Goal: Transaction & Acquisition: Purchase product/service

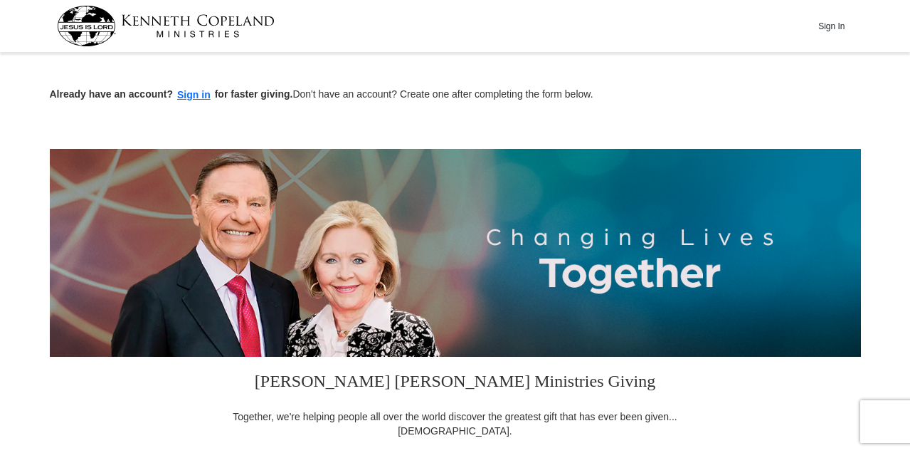
scroll to position [396, 0]
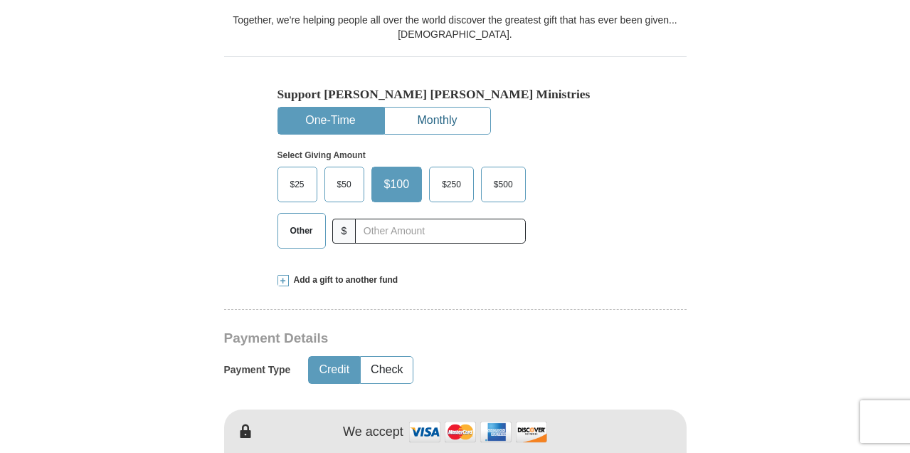
click at [435, 120] on button "Monthly" at bounding box center [437, 120] width 105 height 26
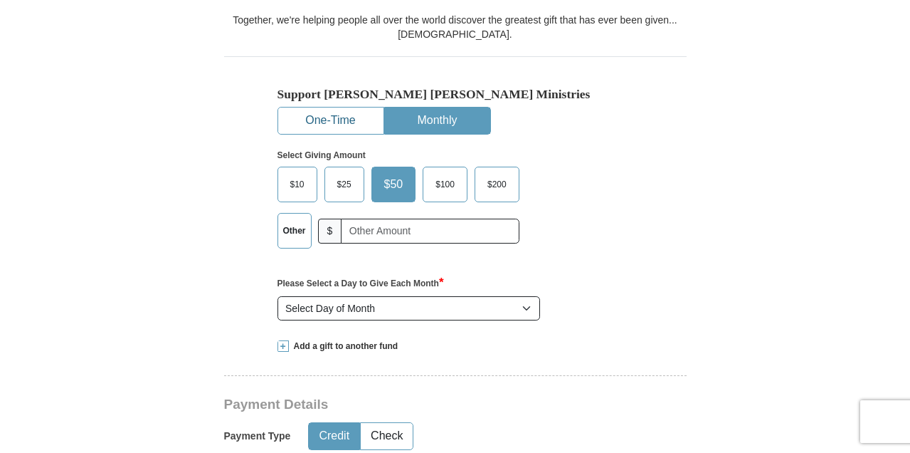
click at [337, 130] on button "One-Time" at bounding box center [330, 120] width 105 height 26
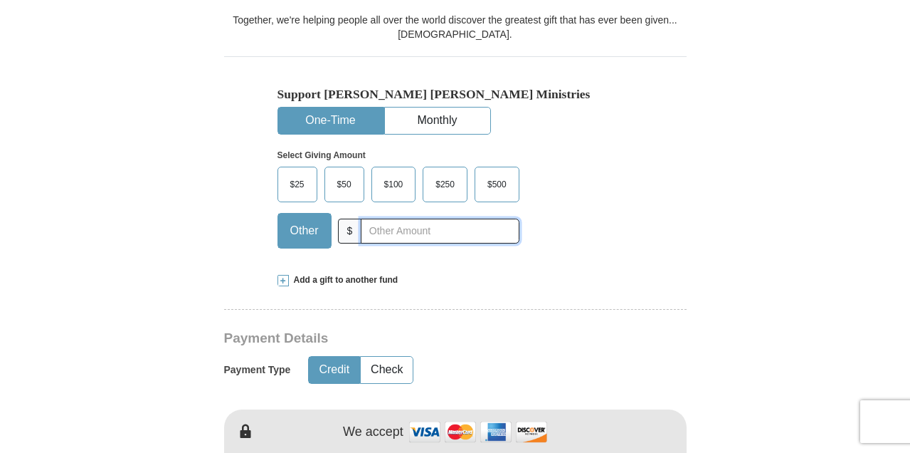
click at [369, 233] on input "text" at bounding box center [440, 230] width 158 height 25
type input "40.00"
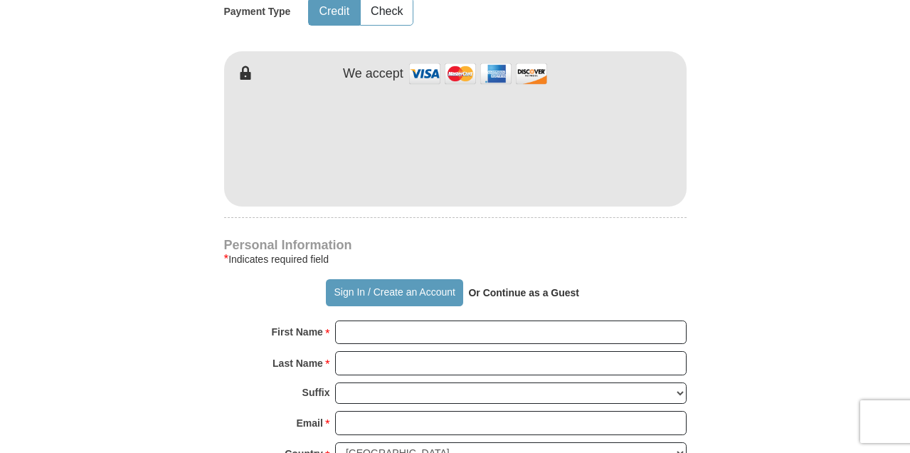
scroll to position [758, 0]
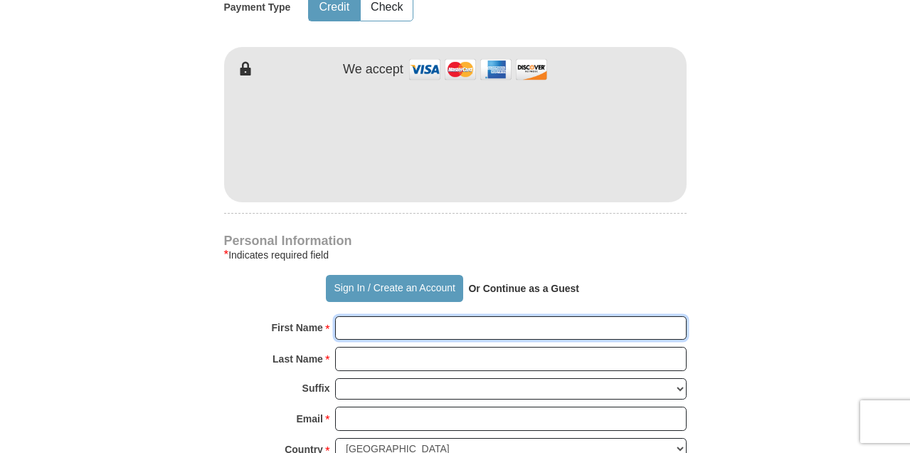
click at [424, 329] on input "First Name *" at bounding box center [510, 328] width 351 height 24
type input "[PERSON_NAME]"
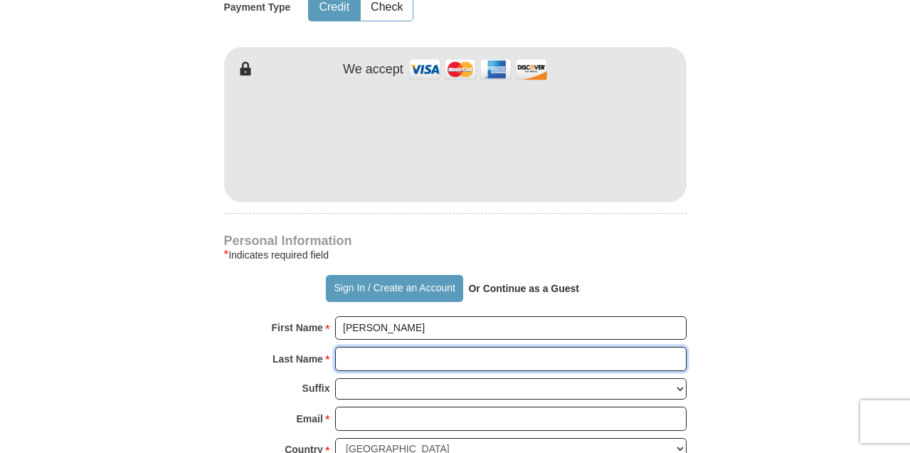
click at [419, 356] on input "Last Name *" at bounding box center [510, 359] width 351 height 24
type input "[PERSON_NAME]"
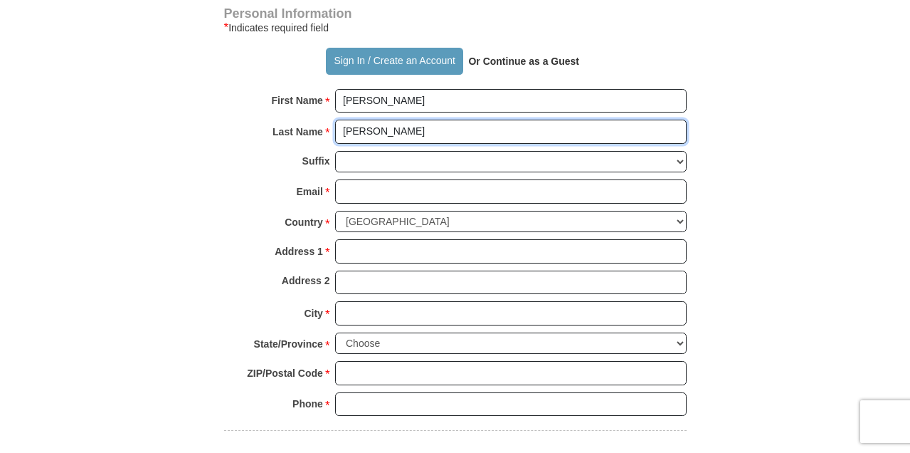
scroll to position [990, 0]
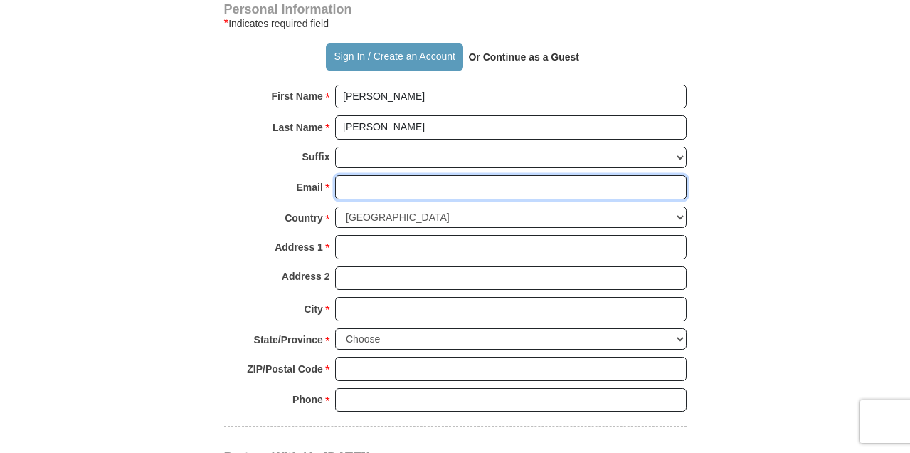
click at [532, 187] on input "Email *" at bounding box center [510, 187] width 351 height 24
type input "[EMAIL_ADDRESS][DOMAIN_NAME]"
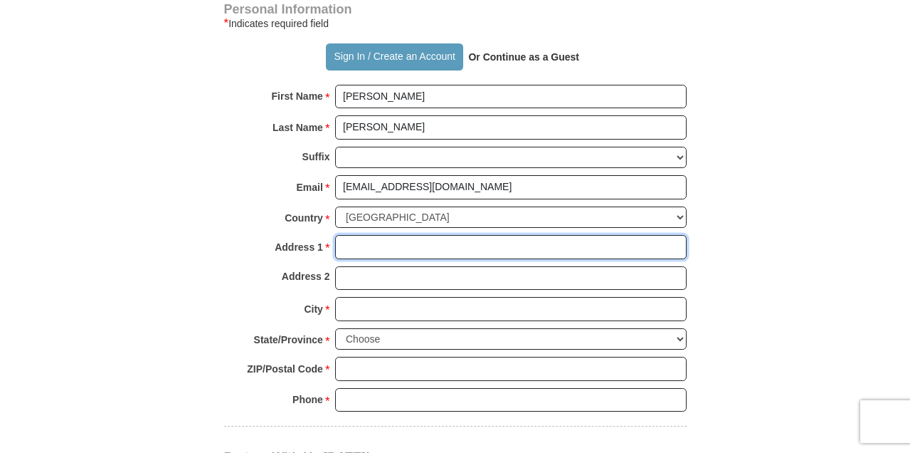
type input "10110"
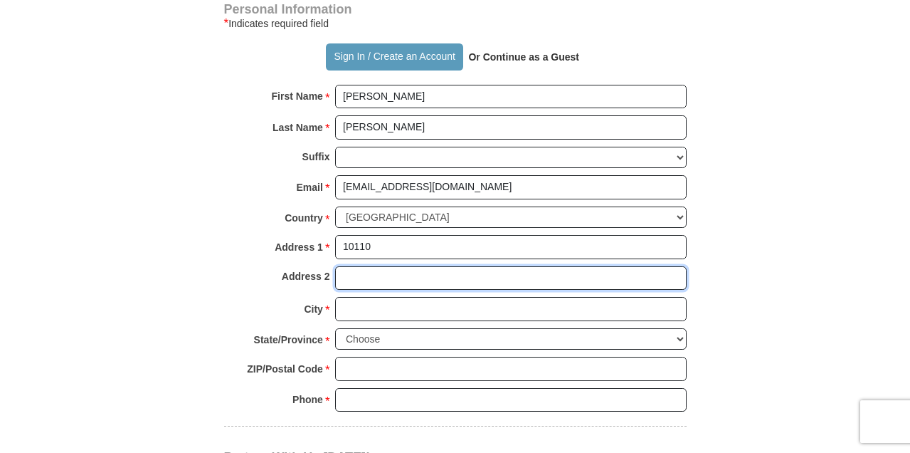
type input "IRONSIDE"
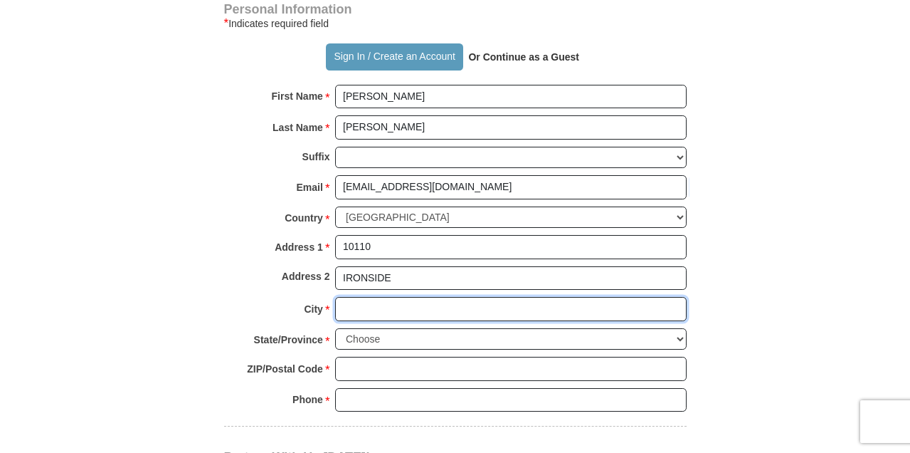
type input "San Antonio"
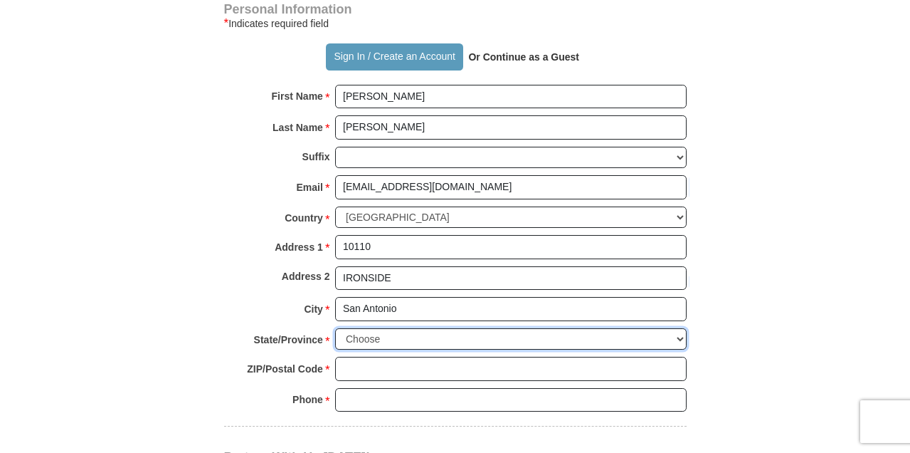
select select "[GEOGRAPHIC_DATA]"
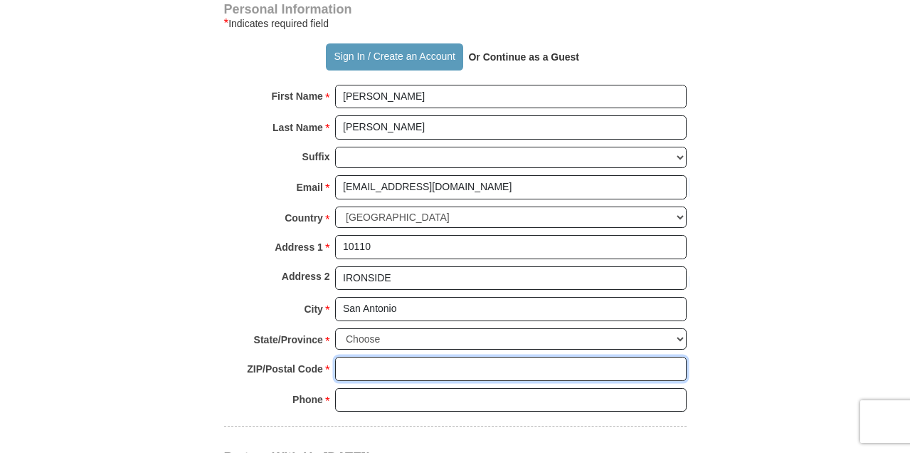
type input "78230"
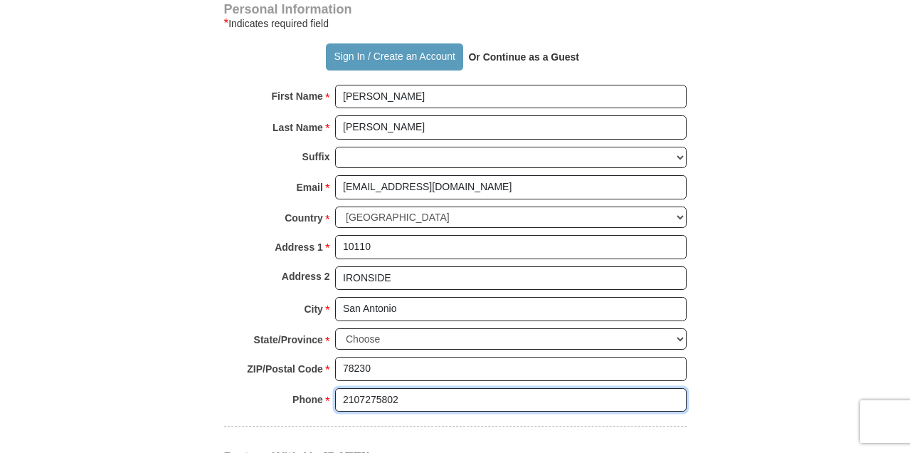
click at [559, 403] on input "2107275802" at bounding box center [510, 400] width 351 height 24
type input "2107279207"
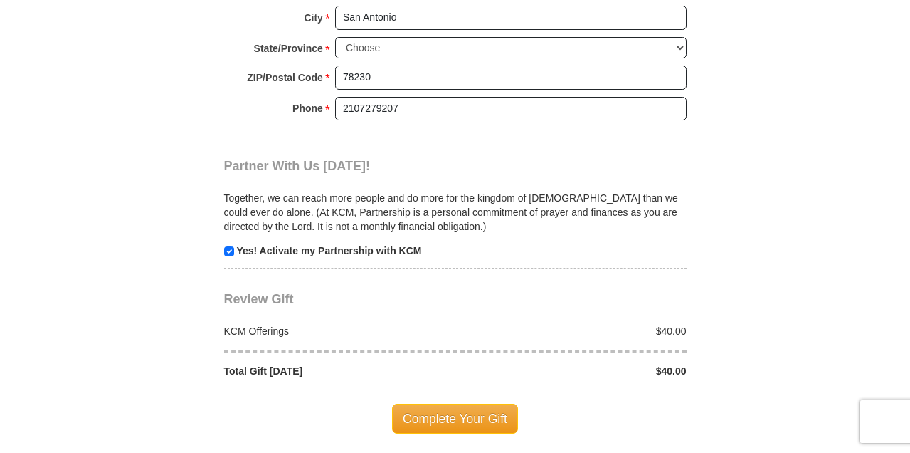
scroll to position [1307, 0]
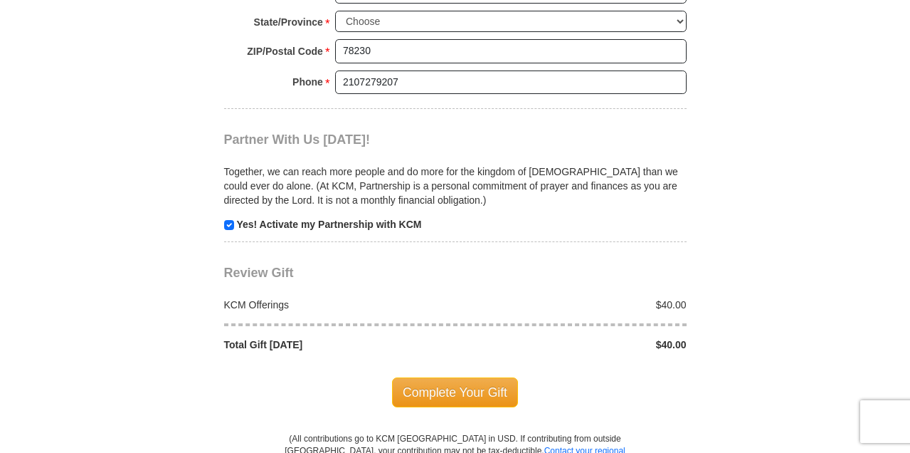
click at [906, 232] on body "Sign In Already have an account? Sign in for faster giving. Don't have an accou…" at bounding box center [455, 56] width 910 height 2726
click at [454, 392] on span "Complete Your Gift" at bounding box center [455, 392] width 126 height 30
